Goal: Information Seeking & Learning: Learn about a topic

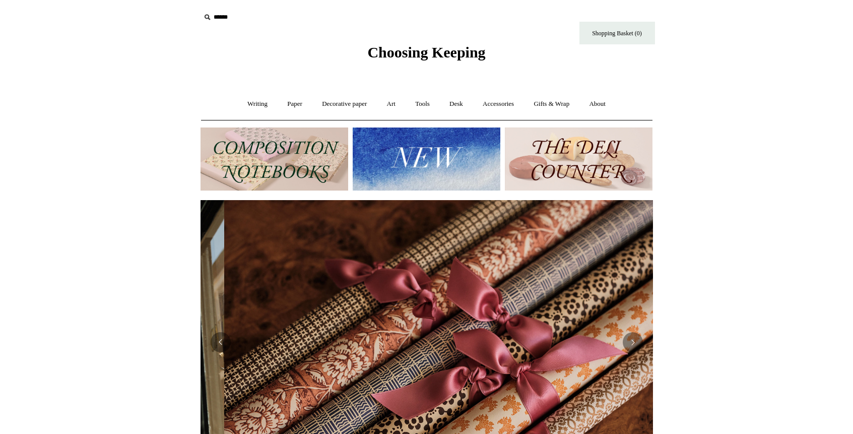
scroll to position [0, 904]
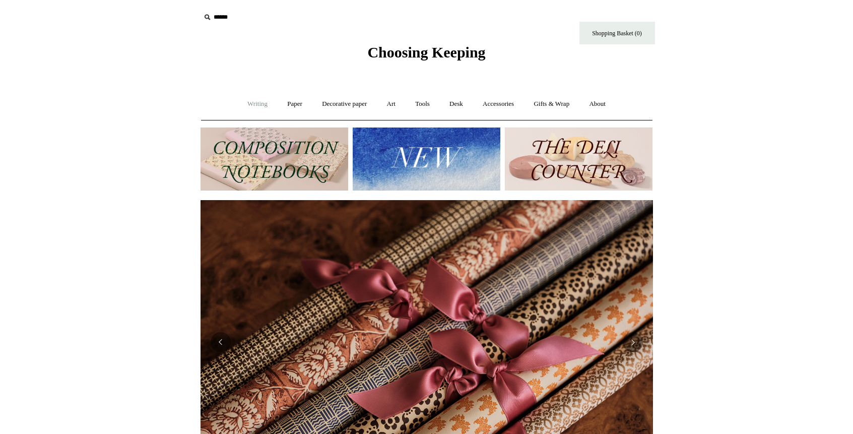
click at [256, 103] on link "Writing +" at bounding box center [257, 104] width 38 height 27
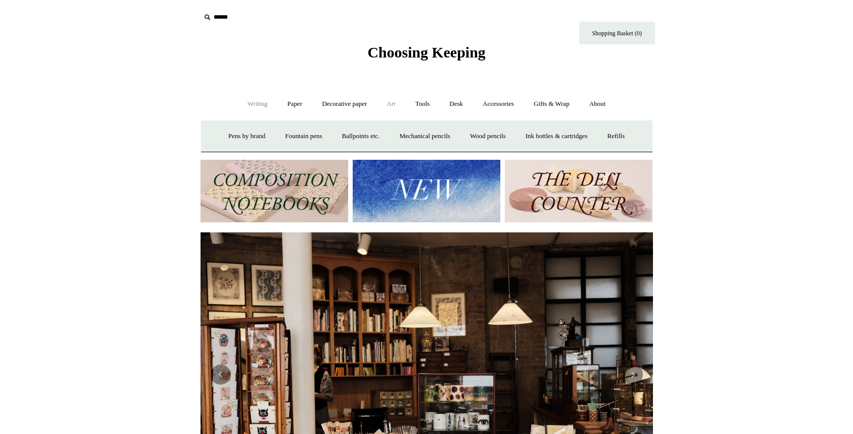
scroll to position [0, 0]
click at [425, 102] on link "Tools +" at bounding box center [422, 104] width 33 height 27
click at [295, 104] on link "Paper +" at bounding box center [294, 104] width 33 height 27
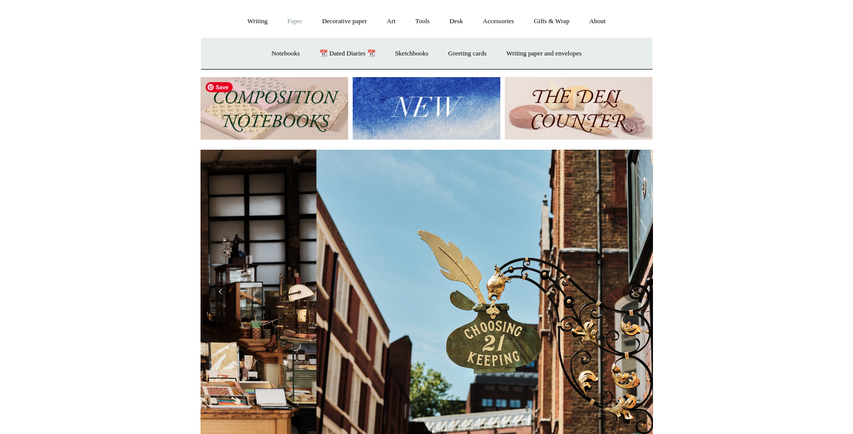
scroll to position [0, 452]
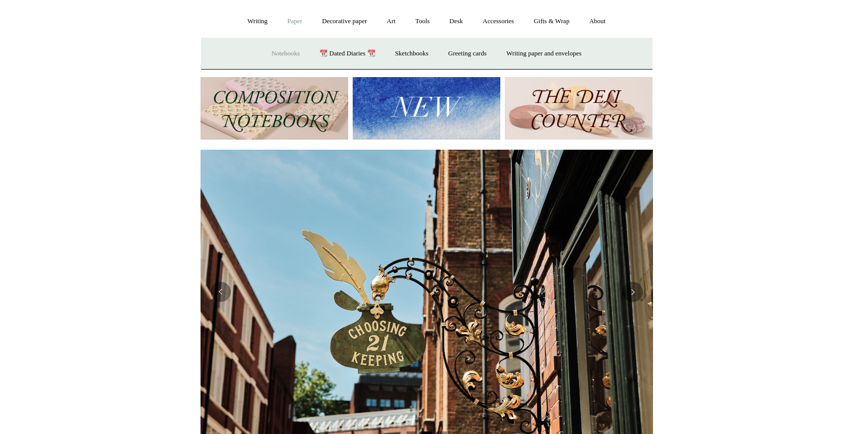
click at [274, 52] on link "Notebooks +" at bounding box center [285, 53] width 46 height 27
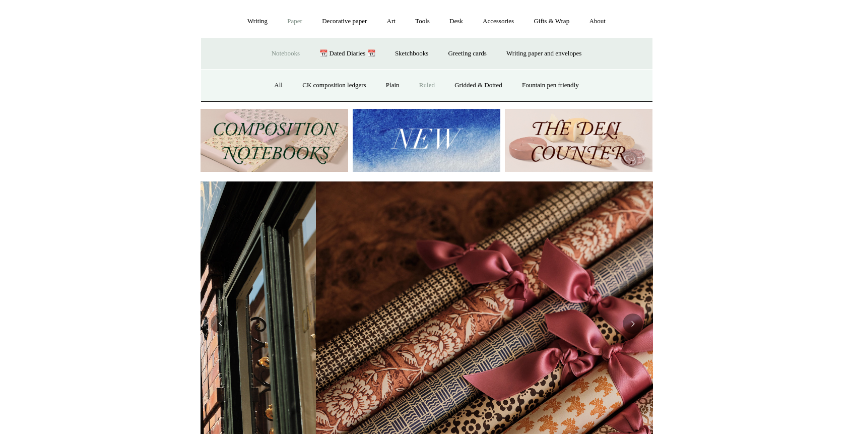
scroll to position [0, 904]
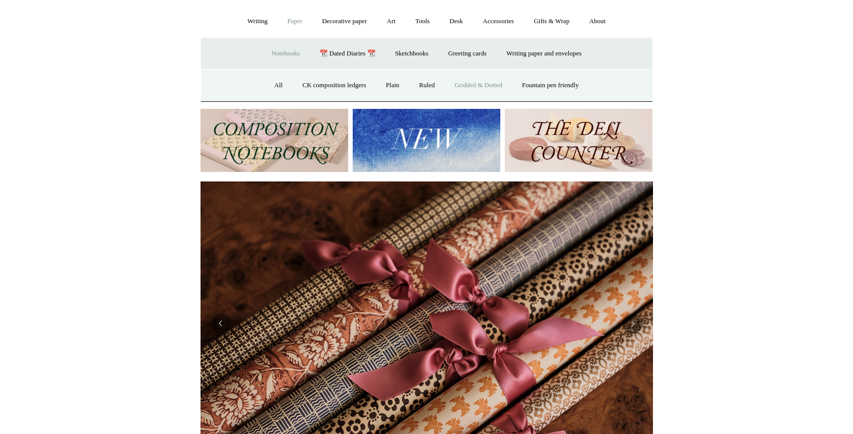
click at [470, 84] on link "Gridded & Dotted" at bounding box center [478, 85] width 66 height 27
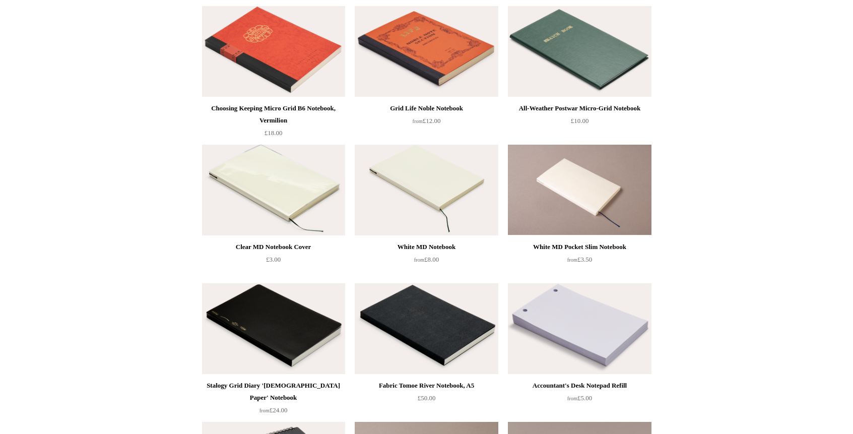
scroll to position [39, 0]
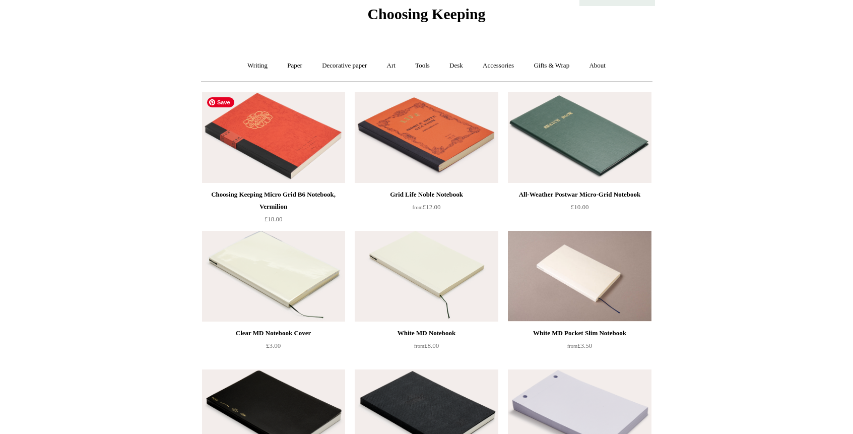
click at [259, 133] on img at bounding box center [273, 137] width 143 height 91
click at [612, 61] on link "About +" at bounding box center [597, 65] width 35 height 27
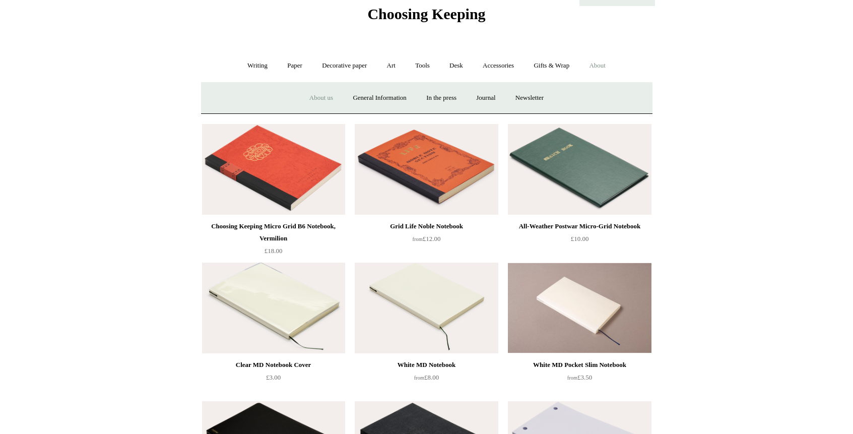
click at [320, 97] on link "About us" at bounding box center [321, 98] width 42 height 27
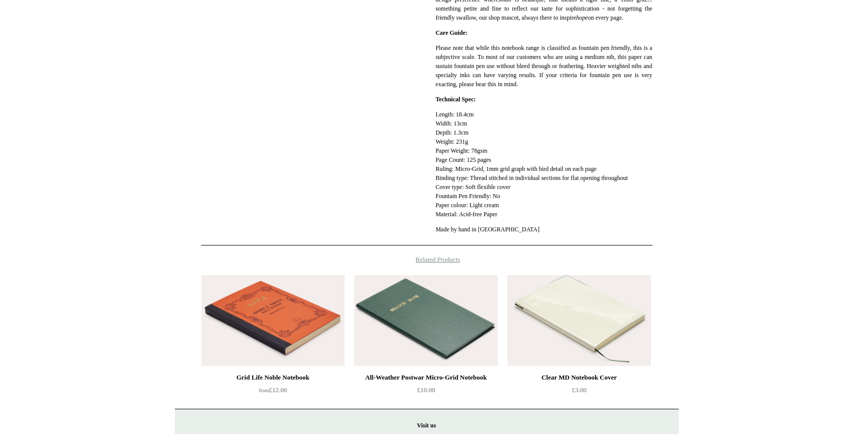
scroll to position [394, 0]
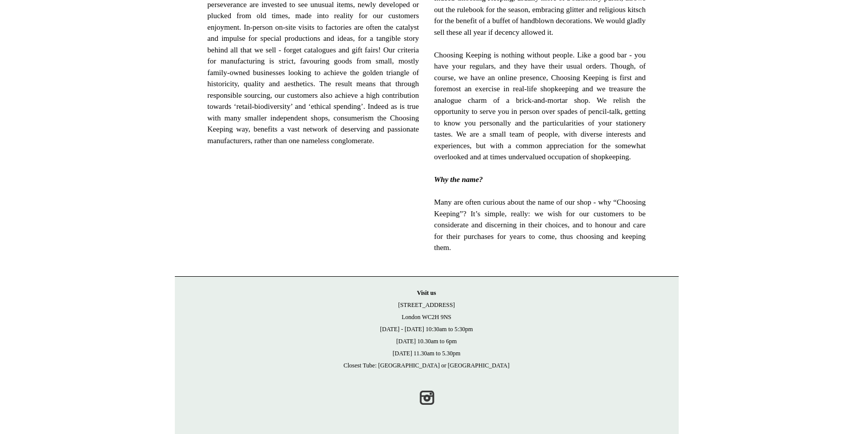
scroll to position [623, 0]
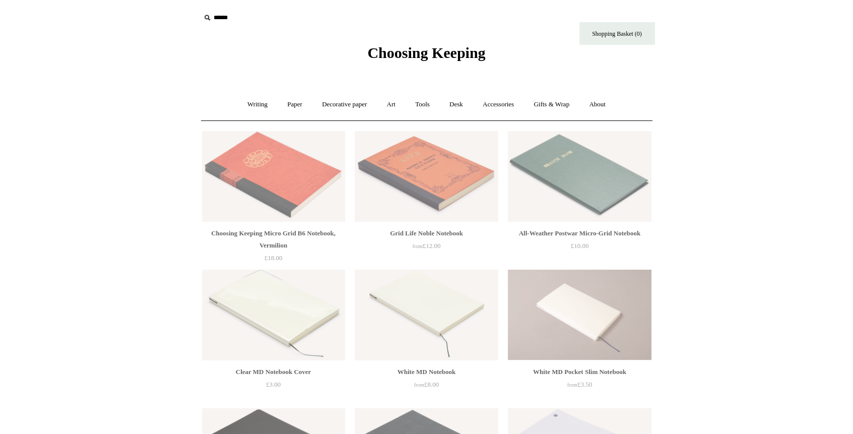
scroll to position [39, 0]
